Goal: Task Accomplishment & Management: Use online tool/utility

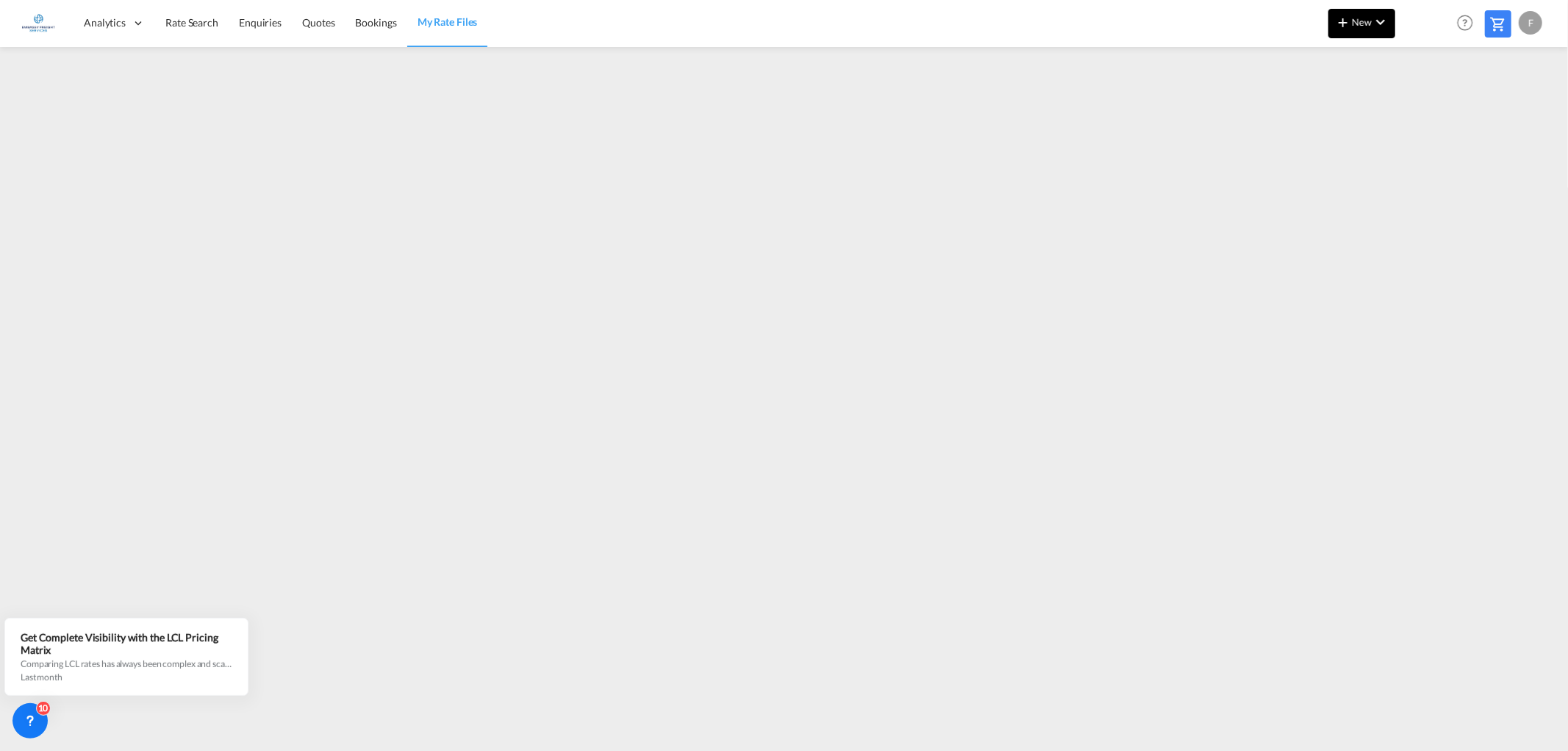
click at [1346, 31] on button "New" at bounding box center [1362, 23] width 67 height 29
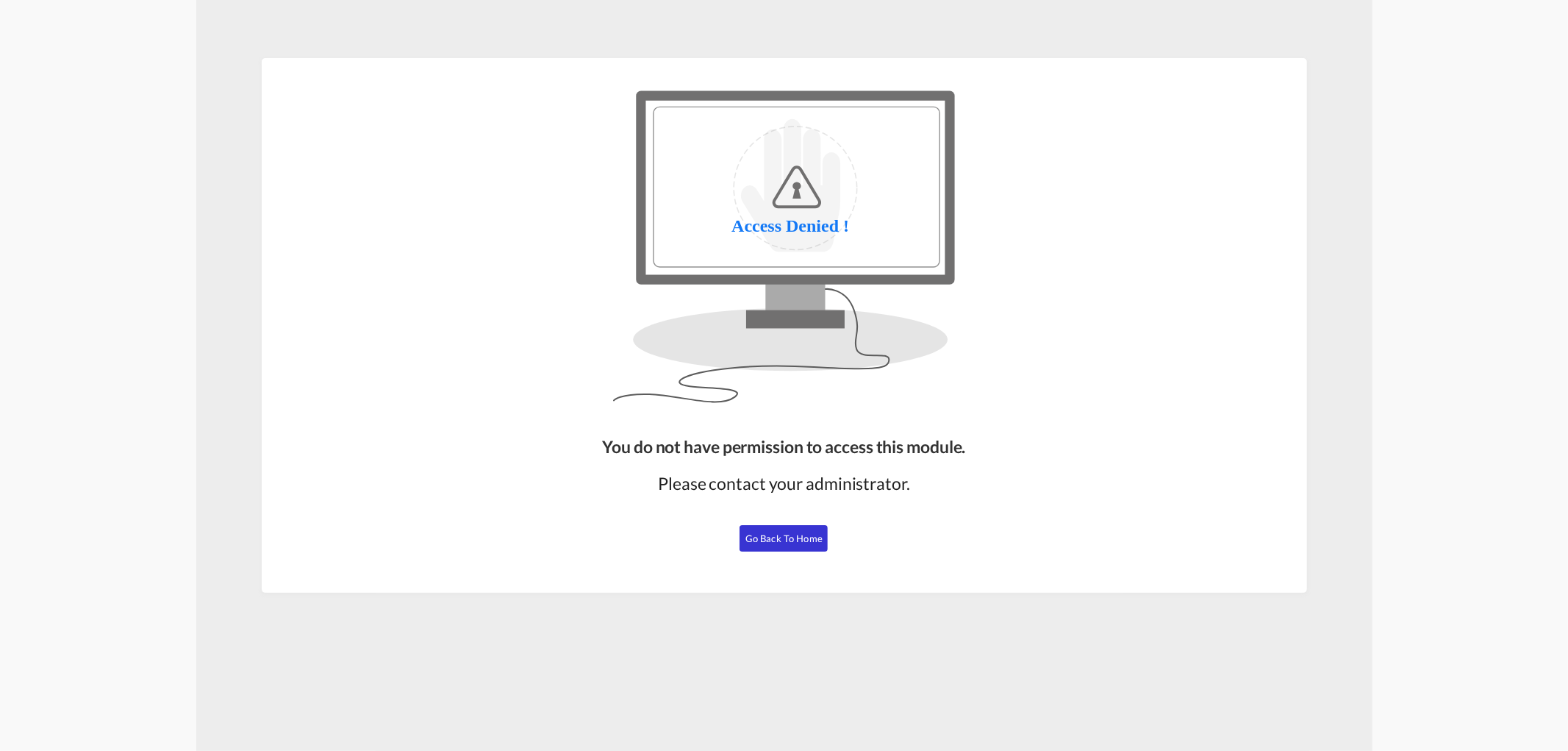
click at [777, 533] on span "Go Back to Home" at bounding box center [784, 538] width 77 height 12
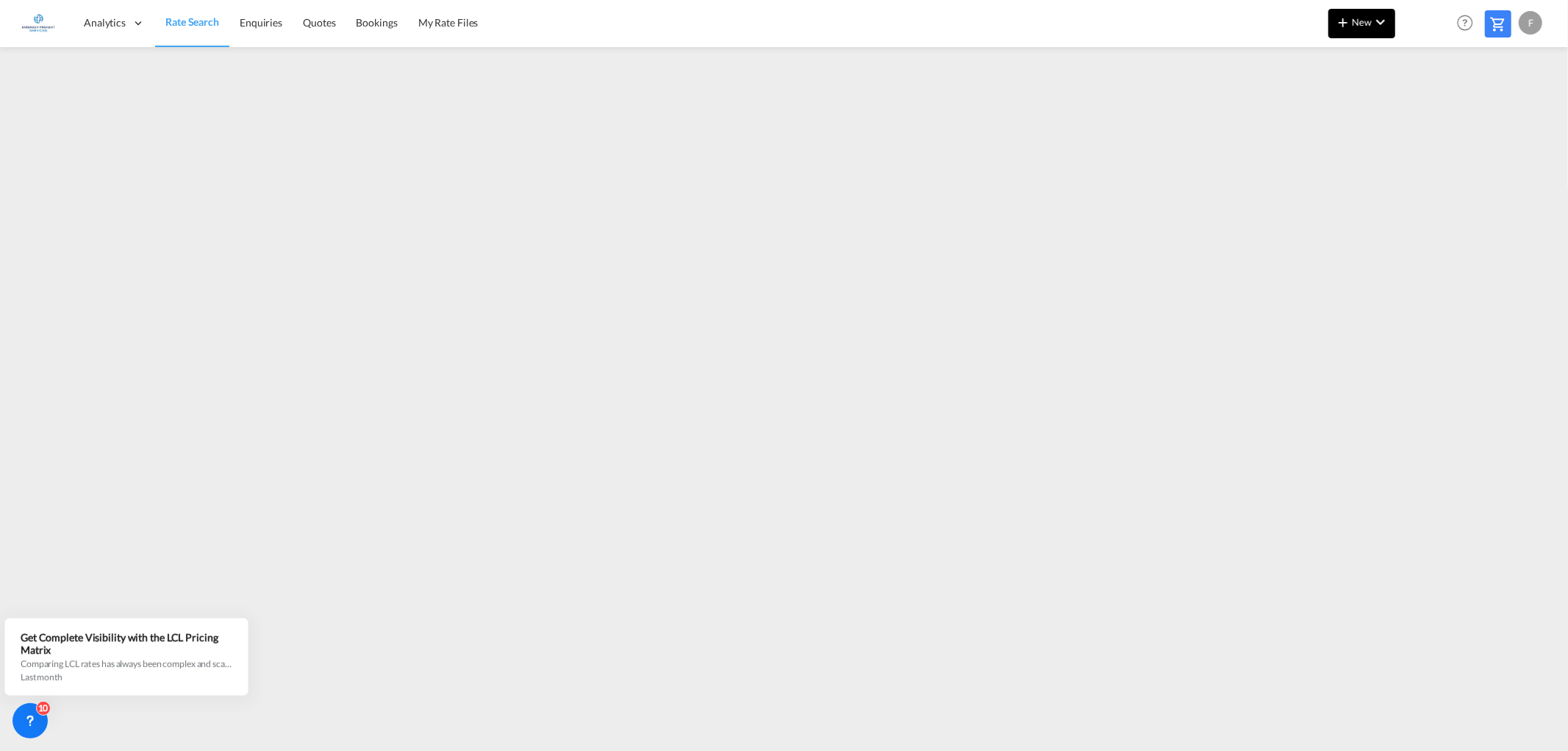
click at [1382, 24] on md-icon "icon-chevron-down" at bounding box center [1380, 22] width 18 height 18
click at [1430, 108] on span "Ratesheet" at bounding box center [1422, 110] width 16 height 29
